Goal: Information Seeking & Learning: Learn about a topic

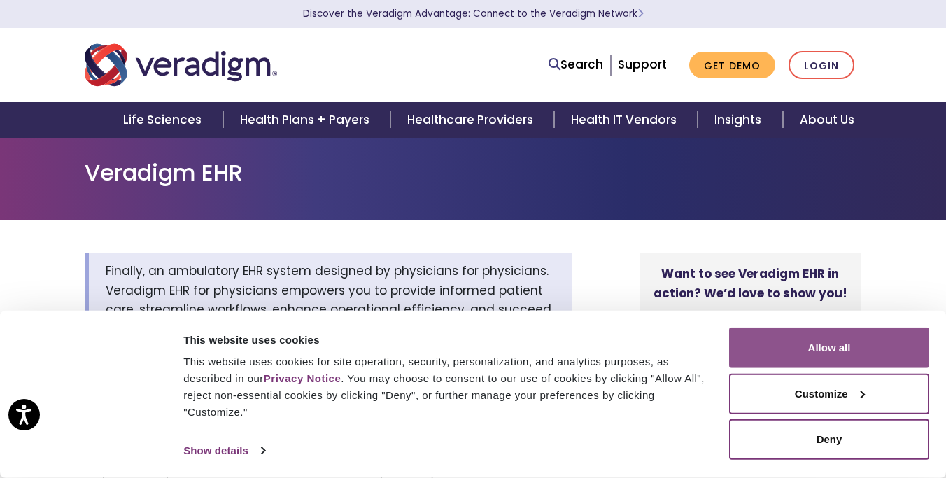
click at [836, 332] on button "Allow all" at bounding box center [829, 347] width 200 height 41
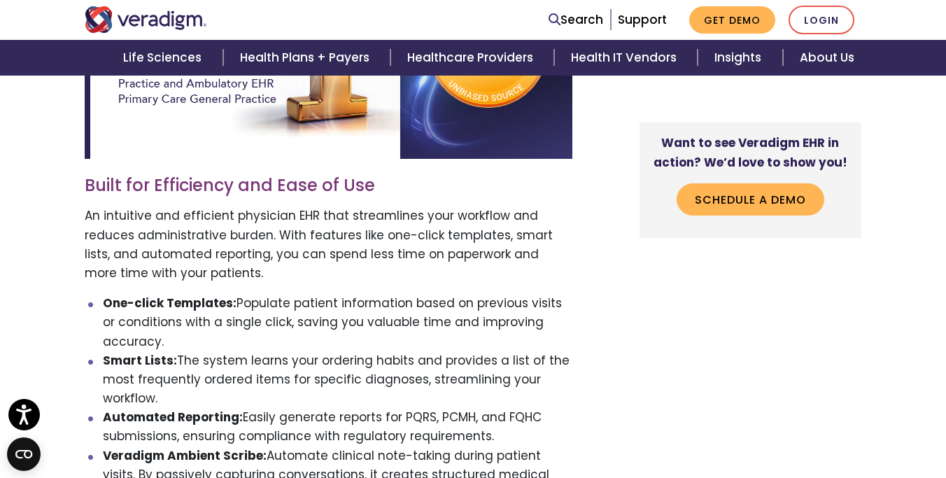
scroll to position [750, 0]
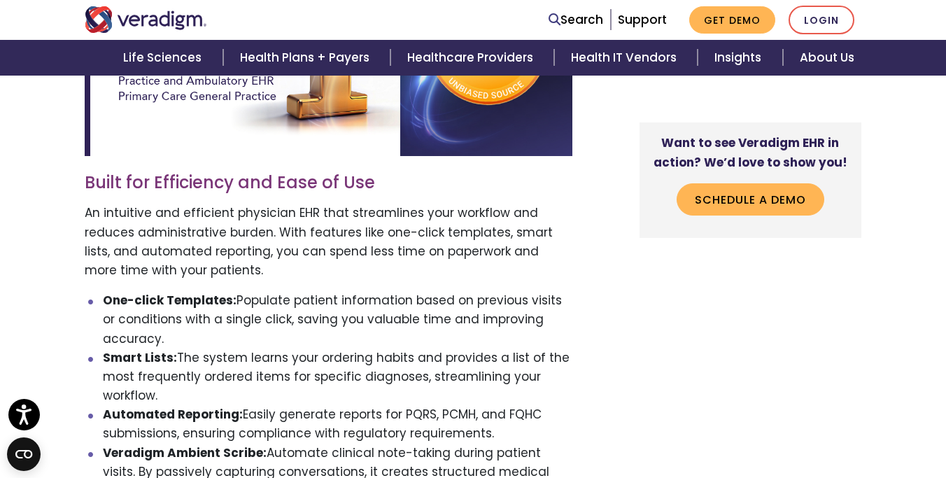
drag, startPoint x: 248, startPoint y: 297, endPoint x: 280, endPoint y: 334, distance: 49.5
click at [280, 334] on li "One-click Templates: Populate patient information based on previous visits or c…" at bounding box center [338, 319] width 470 height 57
click at [337, 266] on p "An intuitive and efficient physician EHR that streamlines your workflow and red…" at bounding box center [328, 242] width 487 height 76
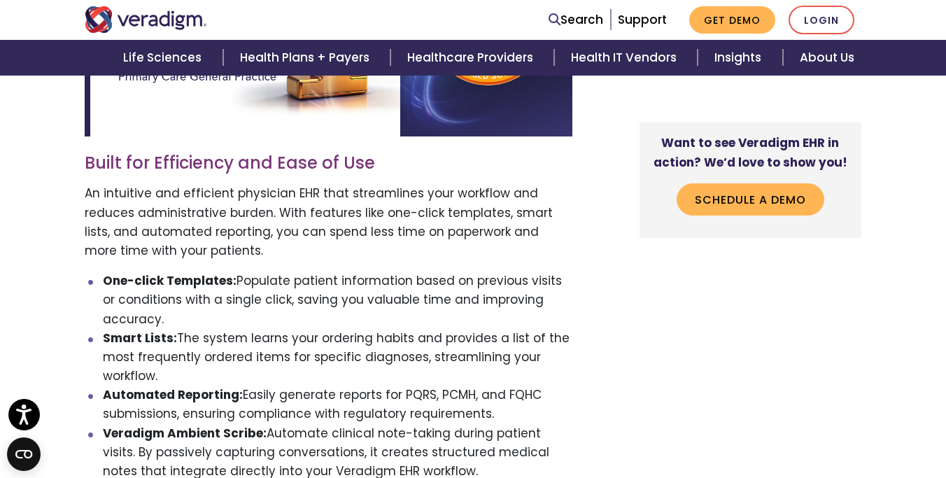
scroll to position [771, 0]
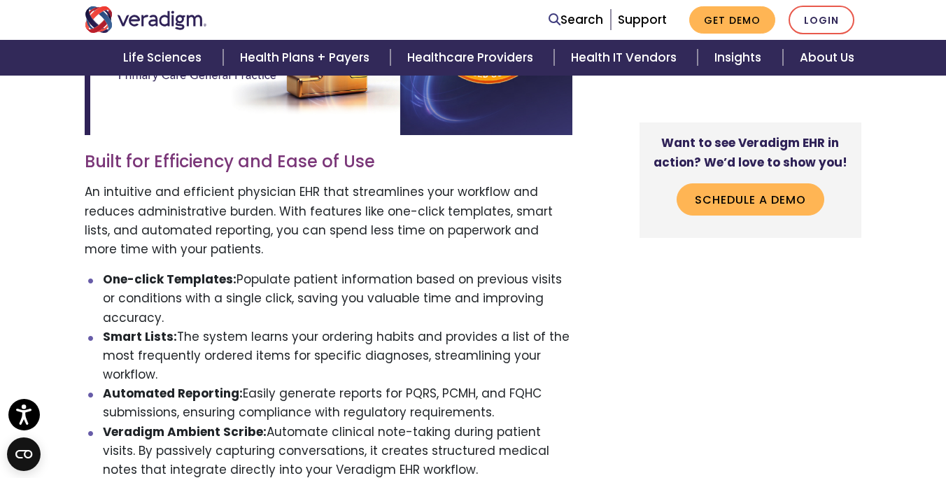
drag, startPoint x: 222, startPoint y: 326, endPoint x: 273, endPoint y: 376, distance: 72.2
click at [273, 376] on li "Smart Lists: The system learns your ordering habits and provides a list of the …" at bounding box center [338, 355] width 470 height 57
click at [465, 297] on li "One-click Templates: Populate patient information based on previous visits or c…" at bounding box center [338, 298] width 470 height 57
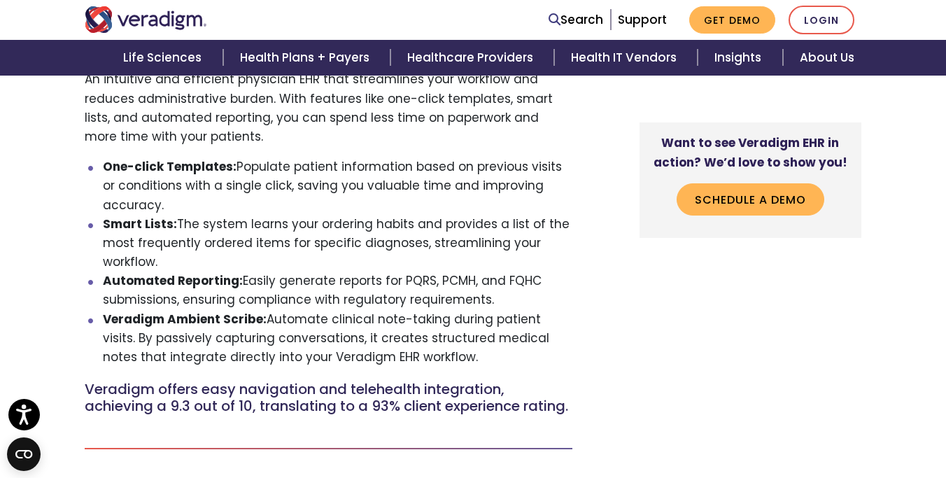
scroll to position [890, 0]
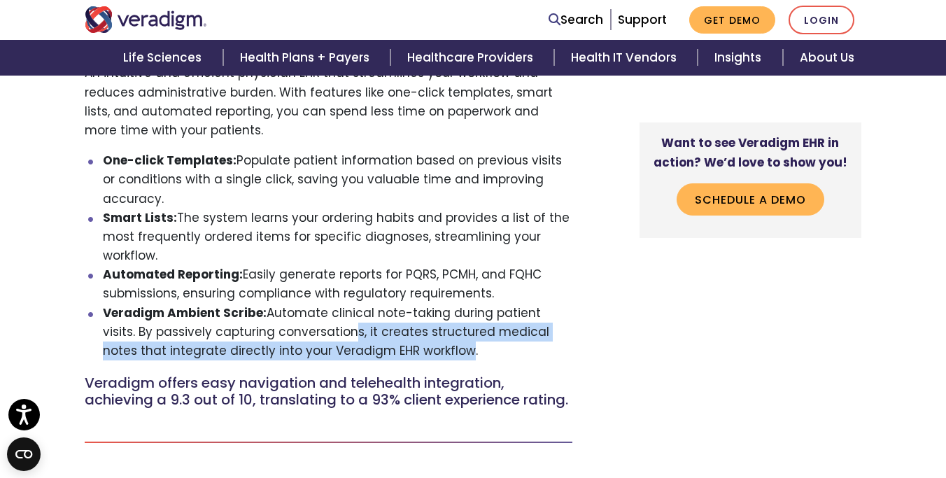
drag, startPoint x: 308, startPoint y: 325, endPoint x: 392, endPoint y: 352, distance: 88.9
click at [392, 352] on li "Veradigm Ambient Scribe: Automate clinical note-taking during patient visits. B…" at bounding box center [338, 332] width 470 height 57
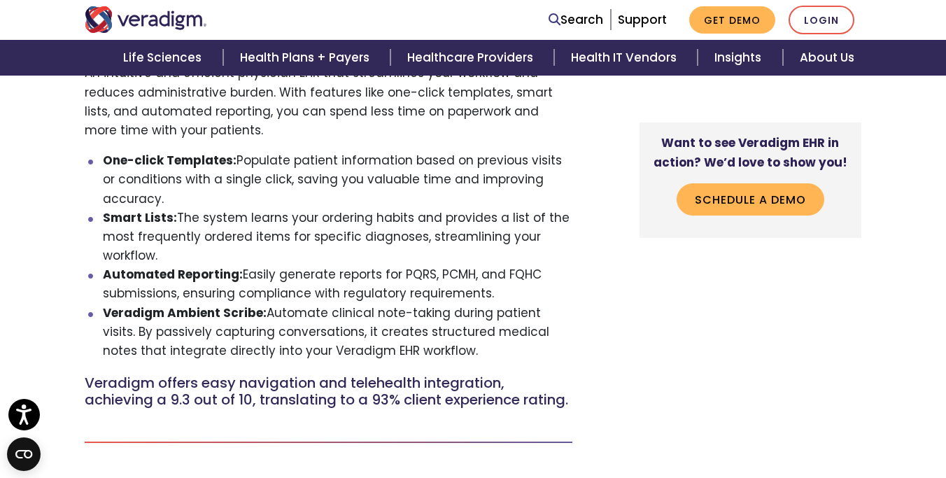
click at [443, 296] on li "Automated Reporting: Easily generate reports for PQRS, PCMH, and FQHC submissio…" at bounding box center [338, 284] width 470 height 38
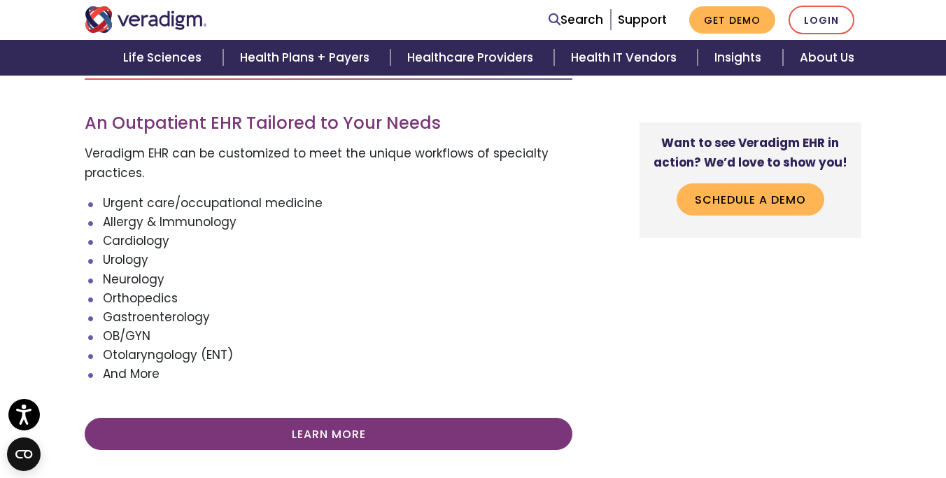
scroll to position [1701, 0]
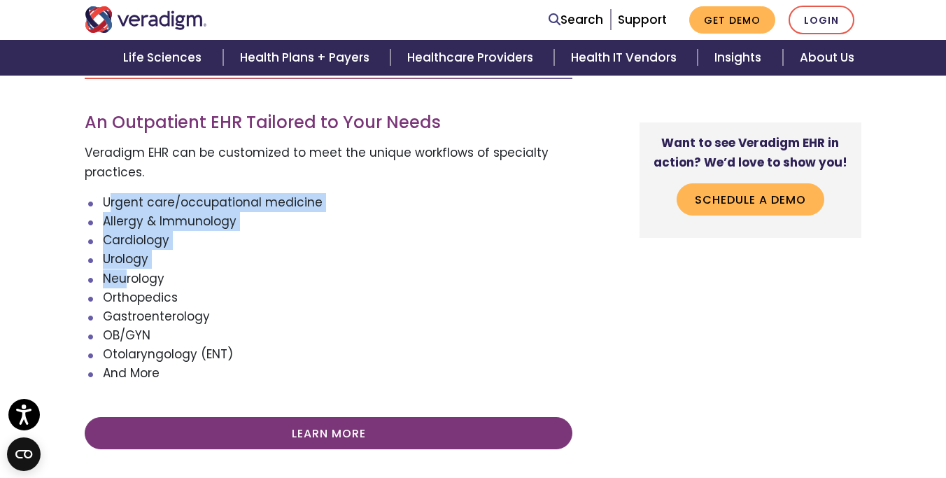
drag, startPoint x: 95, startPoint y: 209, endPoint x: 124, endPoint y: 285, distance: 81.0
click at [124, 285] on ul "Urgent care/occupational medicine Allergy & Immunology Cardiology Urology Neuro…" at bounding box center [328, 288] width 487 height 190
click at [313, 269] on li "Urology" at bounding box center [338, 259] width 470 height 19
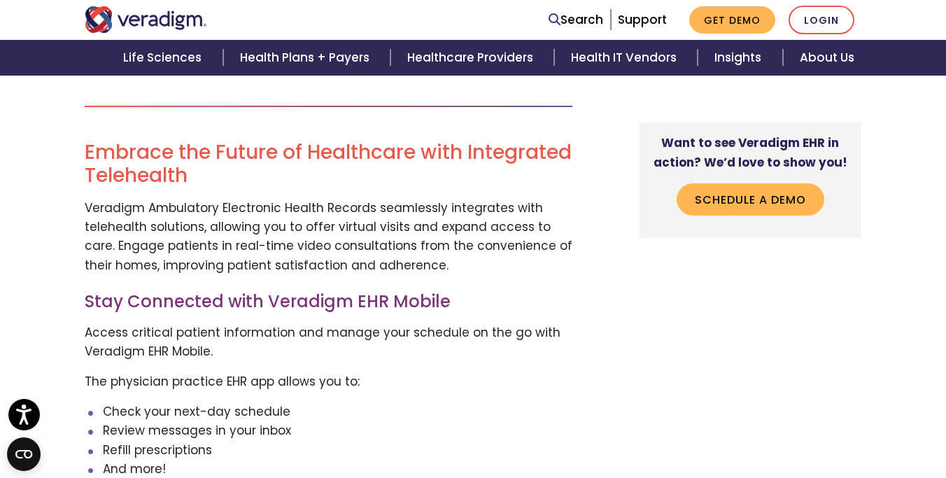
scroll to position [2080, 0]
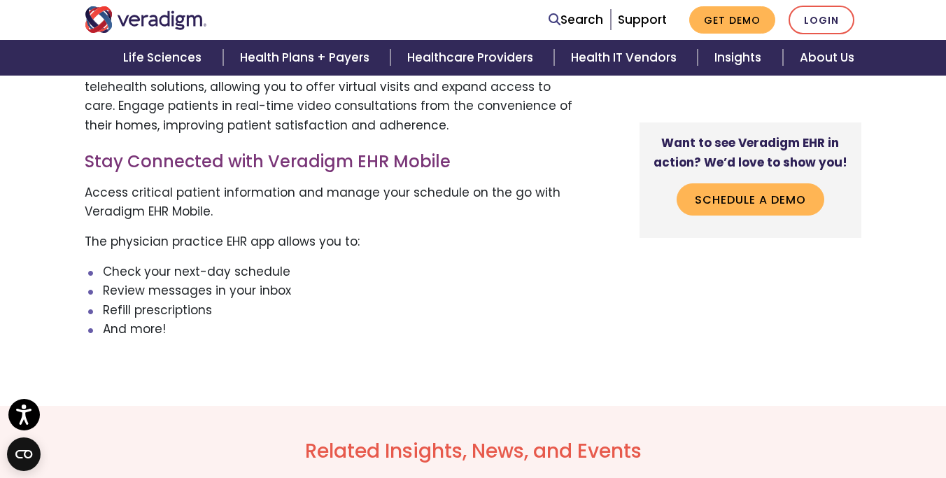
click at [508, 251] on p "The physician practice EHR app allows you to:" at bounding box center [328, 241] width 487 height 19
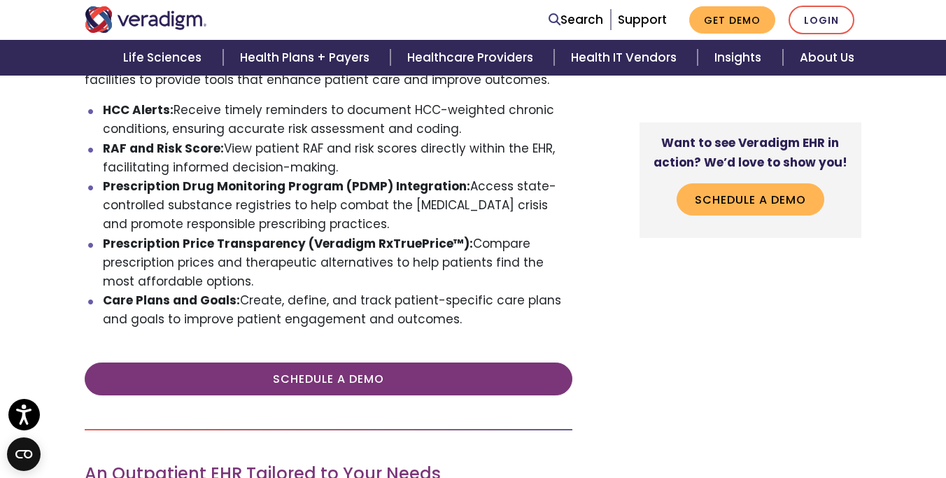
scroll to position [1197, 0]
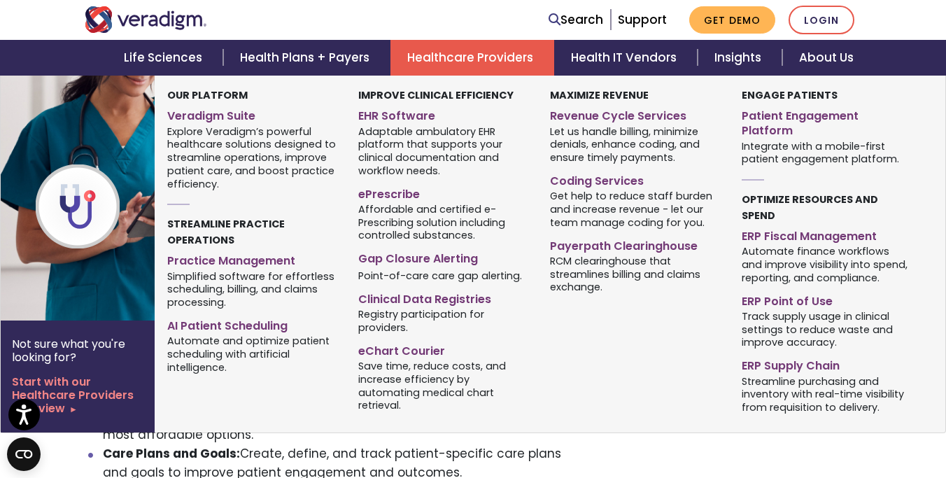
click at [442, 54] on link "Healthcare Providers" at bounding box center [472, 58] width 164 height 36
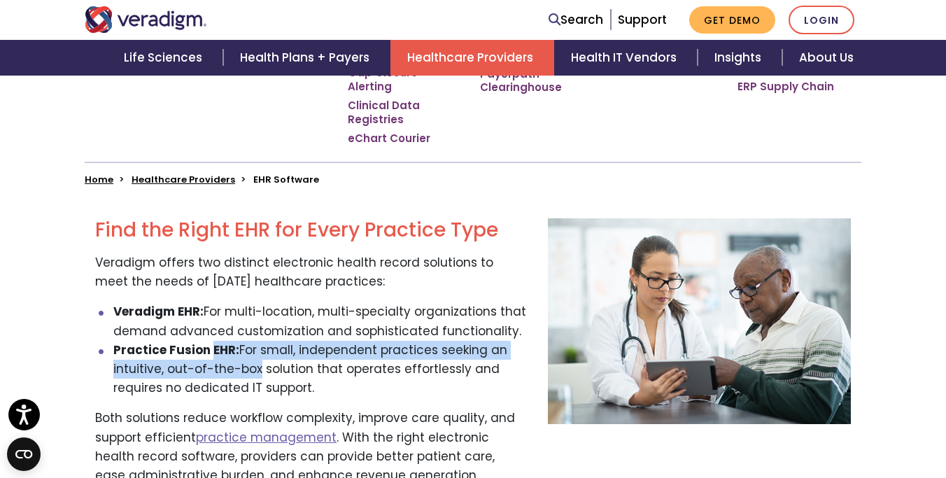
drag, startPoint x: 211, startPoint y: 336, endPoint x: 250, endPoint y: 345, distance: 40.4
click at [250, 345] on li "Practice Fusion EHR: For small, independent practices seeking an intuitive, out…" at bounding box center [320, 369] width 414 height 57
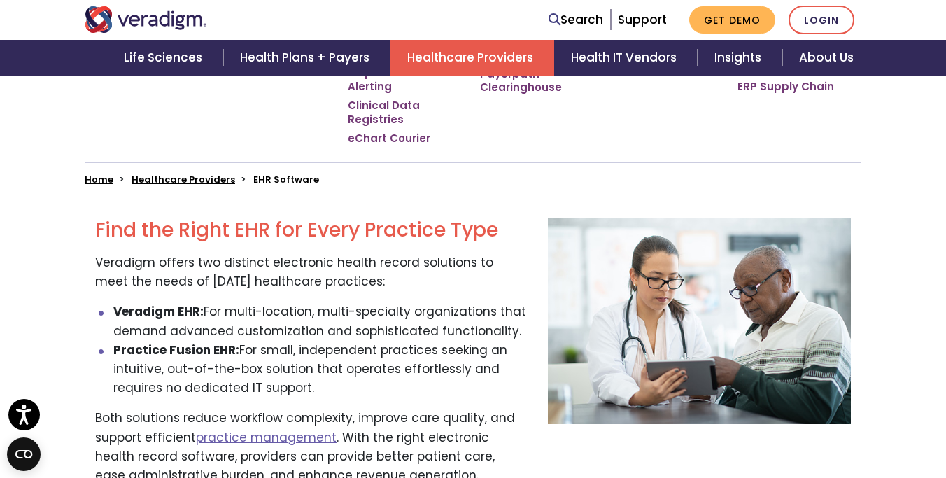
click at [308, 304] on li "Veradigm EHR: For multi-location, multi-specialty organizations that demand adv…" at bounding box center [320, 321] width 414 height 38
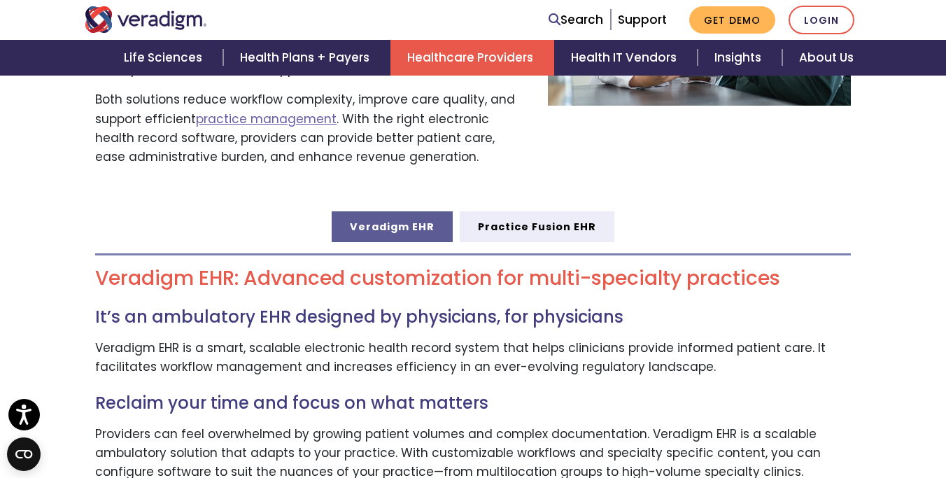
scroll to position [659, 0]
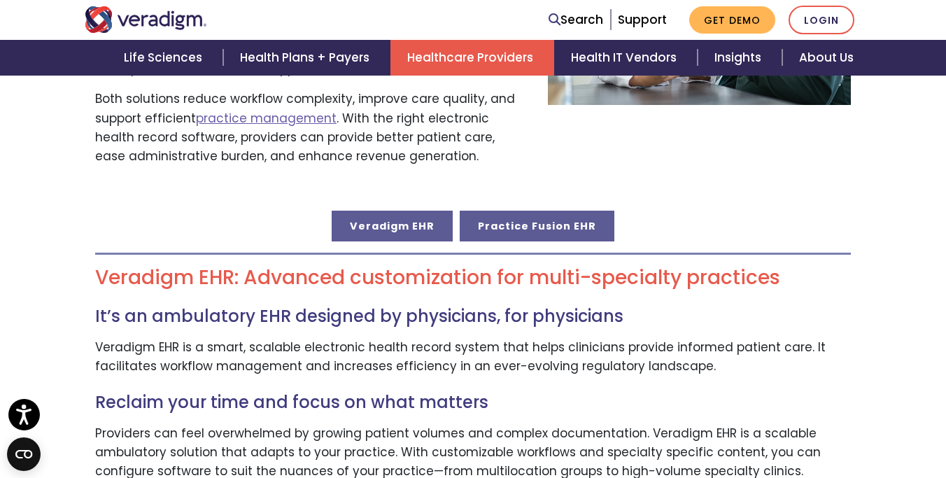
click at [495, 211] on link "Practice Fusion EHR" at bounding box center [536, 226] width 155 height 31
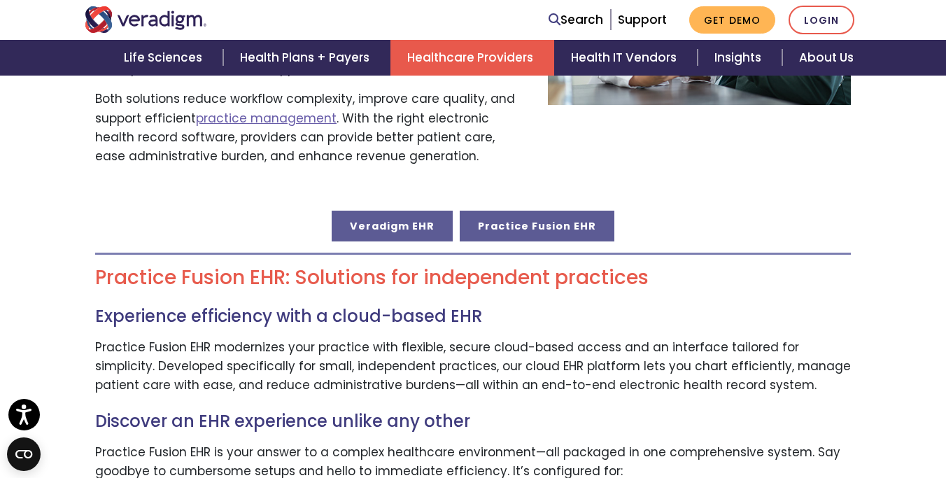
click at [417, 211] on link "Veradigm EHR" at bounding box center [391, 226] width 121 height 31
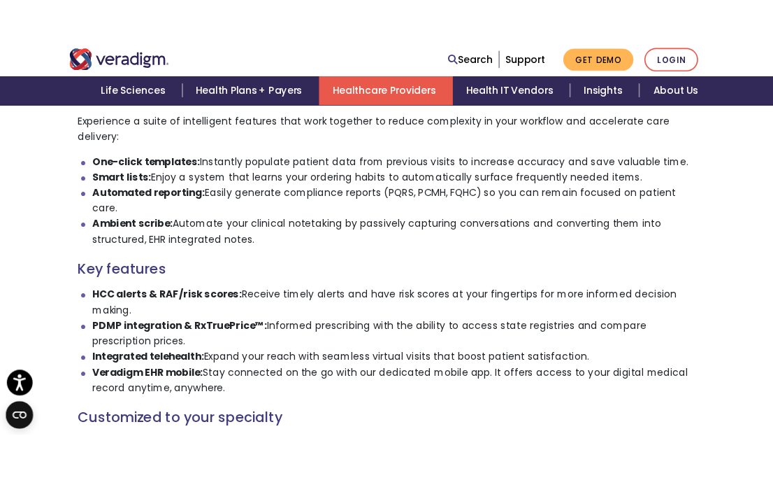
scroll to position [1104, 0]
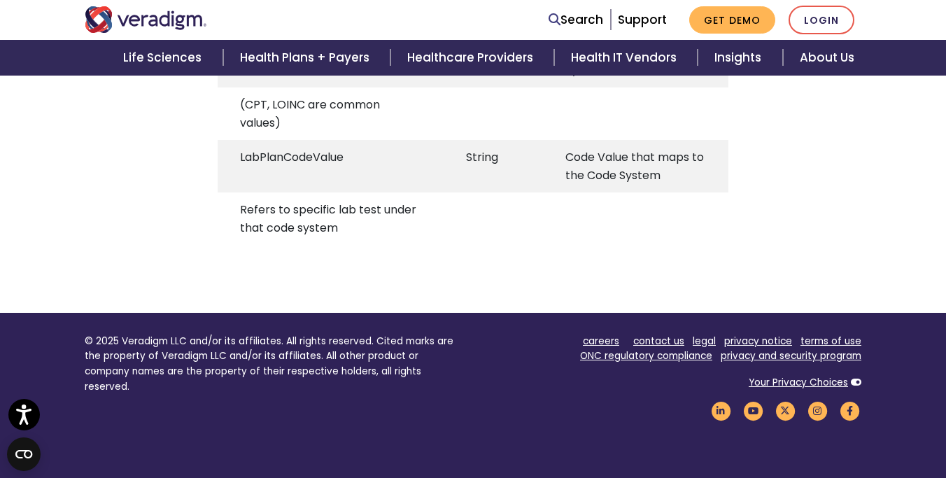
scroll to position [1396, 0]
